Goal: Task Accomplishment & Management: Manage account settings

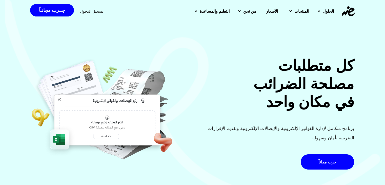
click at [80, 8] on div "تسجيل الدخول" at bounding box center [91, 11] width 23 height 9
click at [90, 10] on span "تسجيل الدخول" at bounding box center [91, 11] width 23 height 4
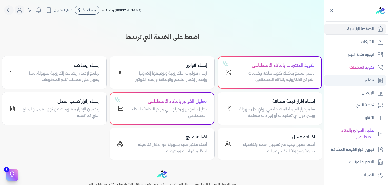
click at [363, 81] on link "فواتير" at bounding box center [355, 80] width 62 height 11
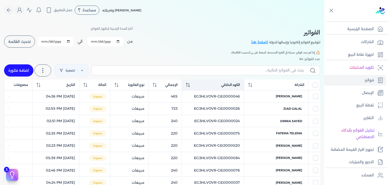
click at [190, 86] on icon at bounding box center [188, 85] width 4 height 4
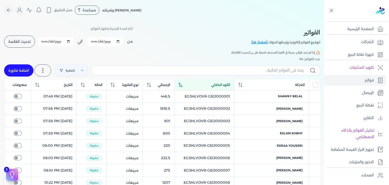
click at [194, 86] on div "الكود الداخلي" at bounding box center [204, 85] width 51 height 5
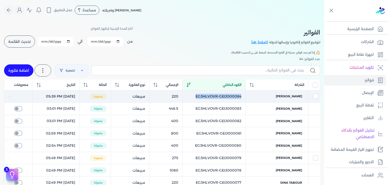
drag, startPoint x: 248, startPoint y: 99, endPoint x: 196, endPoint y: 100, distance: 51.7
click at [196, 100] on td "EG3HLVOVR-GEIJ000084" at bounding box center [214, 96] width 63 height 12
checkbox input "true"
checkbox input "false"
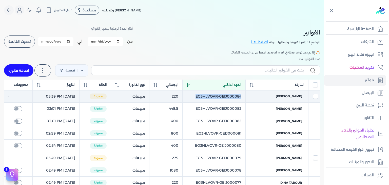
checkbox input "false"
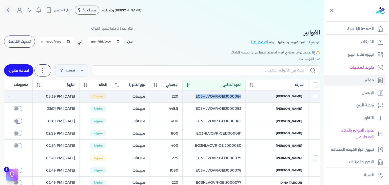
checkbox input "false"
